Goal: Information Seeking & Learning: Find specific fact

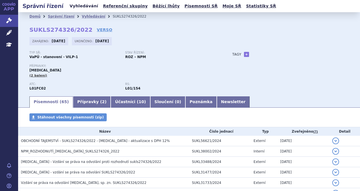
click at [86, 6] on link "Vyhledávání" at bounding box center [84, 6] width 32 height 8
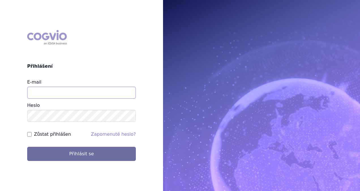
click at [80, 89] on input "E-mail" at bounding box center [81, 93] width 109 height 12
type input "michaela.x.tauchmanova@gsk.com"
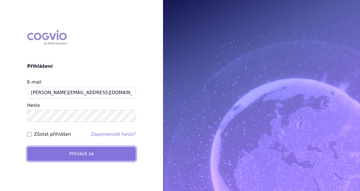
click at [82, 158] on button "Přihlásit se" at bounding box center [81, 154] width 109 height 14
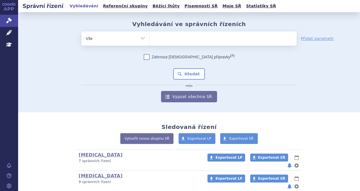
click at [184, 36] on ul at bounding box center [223, 37] width 147 height 12
click at [150, 36] on select at bounding box center [149, 38] width 0 height 14
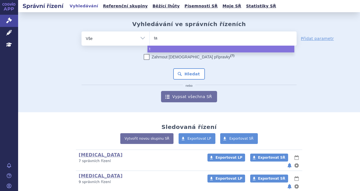
type input "tal"
type input "talve"
type input "talvey"
select select "talvey"
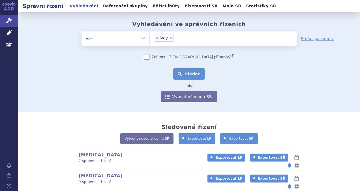
click at [185, 79] on button "Hledat" at bounding box center [189, 73] width 32 height 11
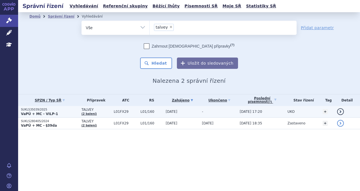
click at [57, 111] on p "VaPÚ + MC - VILP-1" at bounding box center [50, 113] width 58 height 5
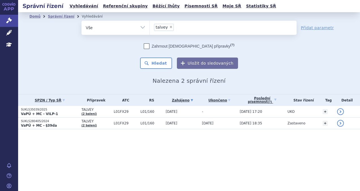
click at [169, 26] on span "×" at bounding box center [170, 26] width 3 height 3
click at [150, 26] on select "talvey" at bounding box center [149, 27] width 0 height 14
select select
type input "zej"
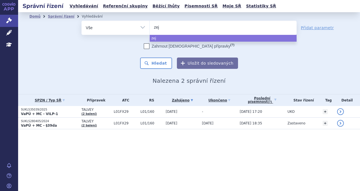
type input "zeju"
type input "zejula"
select select "zejula"
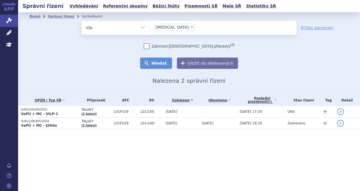
click at [160, 61] on button "Hledat" at bounding box center [156, 62] width 32 height 11
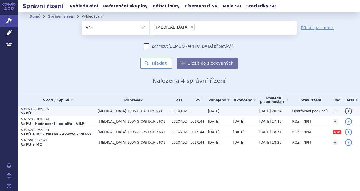
click at [83, 114] on p "VaPÚ" at bounding box center [58, 113] width 74 height 5
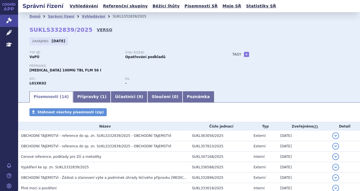
click at [97, 29] on link "VERSO" at bounding box center [105, 30] width 16 height 6
drag, startPoint x: 82, startPoint y: 30, endPoint x: 27, endPoint y: 32, distance: 54.7
click at [27, 32] on div "Domů Správní řízení Vyhledávání SUKLS332839/2025 SUKLS332839/2025 VERSO Zahájen…" at bounding box center [189, 56] width 342 height 70
copy strong "SUKLS332839/2025"
click at [77, 8] on link "Vyhledávání" at bounding box center [84, 6] width 32 height 8
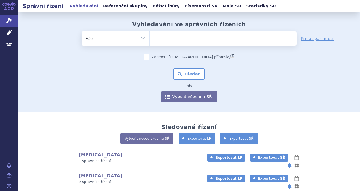
click at [172, 40] on ul at bounding box center [223, 37] width 147 height 12
click at [150, 40] on select at bounding box center [149, 38] width 0 height 14
type input "je"
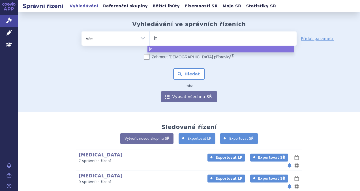
type input "jem"
type input "jeme"
type input "jem"
type input "jempe"
type input "jemper"
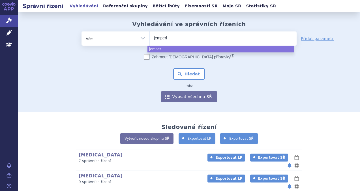
type input "jemperli"
select select "jemperli"
click at [188, 78] on button "Hledat" at bounding box center [189, 73] width 32 height 11
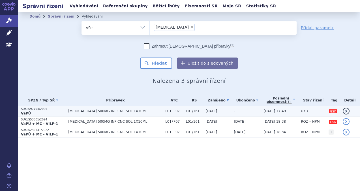
click at [103, 114] on td "JEMPERLI 500MG INF CNC SOL 1X10ML" at bounding box center [113, 111] width 97 height 10
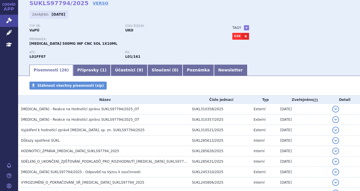
scroll to position [11, 0]
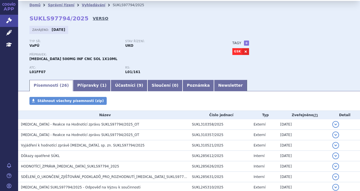
click at [93, 18] on link "VERSO" at bounding box center [101, 19] width 16 height 6
drag, startPoint x: 79, startPoint y: 20, endPoint x: 29, endPoint y: 21, distance: 49.5
click at [29, 21] on div "Domů Správní řízení Vyhledávání SUKLS97794/2025 SUKLS97794/2025 VERSO [GEOGRAPH…" at bounding box center [189, 44] width 342 height 70
copy strong "SUKLS97794/2025"
